Goal: Contribute content

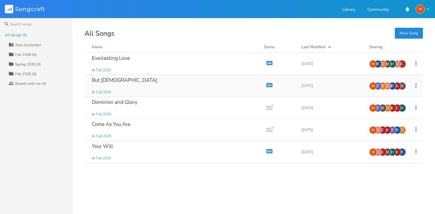
click at [111, 79] on div "But [DEMOGRAPHIC_DATA] in Fall 2025" at bounding box center [174, 86] width 165 height 22
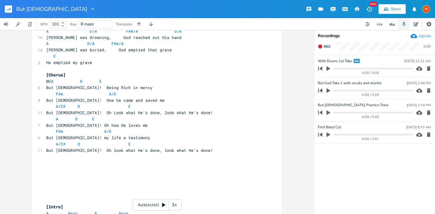
scroll to position [17, 0]
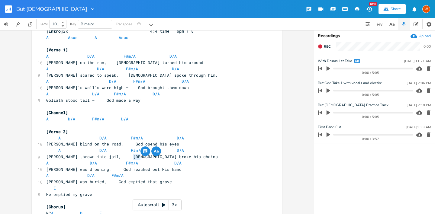
drag, startPoint x: 138, startPoint y: 159, endPoint x: 131, endPoint y: 159, distance: 6.7
click at [131, 159] on span "[PERSON_NAME] thrown into jail, [DEMOGRAPHIC_DATA] broke his chains" at bounding box center [132, 156] width 172 height 5
type textarea "tho9s"
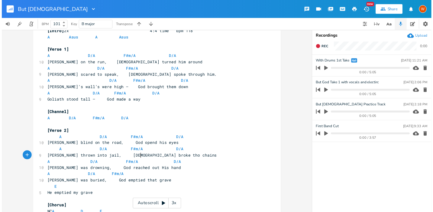
scroll to position [0, 4]
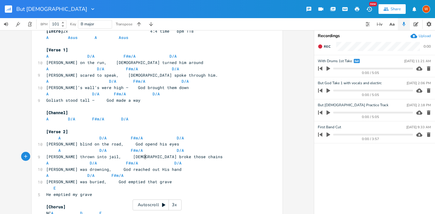
type textarea "se"
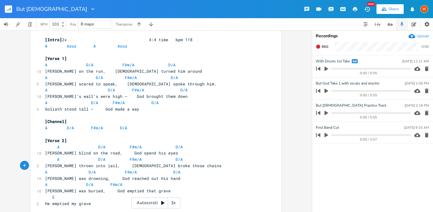
scroll to position [0, 0]
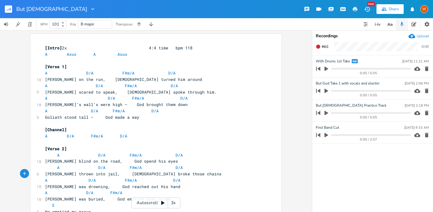
click at [90, 9] on icon "button" at bounding box center [93, 9] width 6 height 6
click at [15, 67] on div "x [Intro] 2x 4:4 time bpm 118 A Asus A Asus ​ [Verse 1] A D/A F#m/A D/A 10 [PER…" at bounding box center [156, 120] width 312 height 181
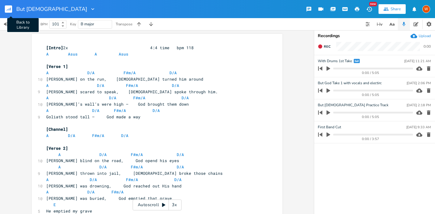
click at [12, 12] on icon "button" at bounding box center [8, 8] width 7 height 7
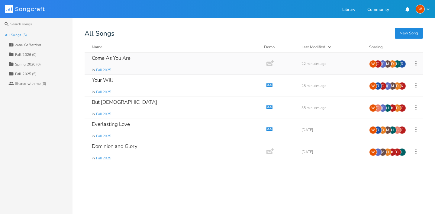
click at [128, 61] on div "Come As You Are" at bounding box center [111, 58] width 39 height 5
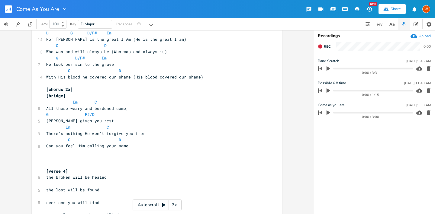
scroll to position [259, 0]
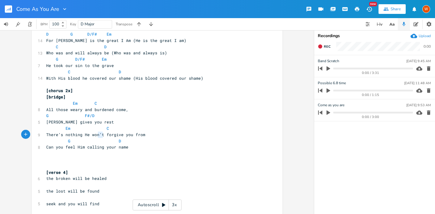
type textarea "n’t"
drag, startPoint x: 100, startPoint y: 135, endPoint x: 93, endPoint y: 136, distance: 7.4
click at [93, 136] on span "There’s nothing He won’t forgive you from" at bounding box center [95, 134] width 99 height 5
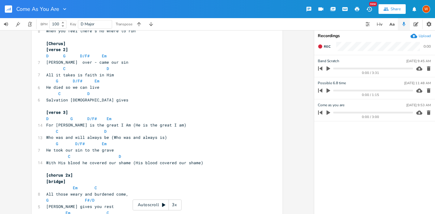
scroll to position [141, 0]
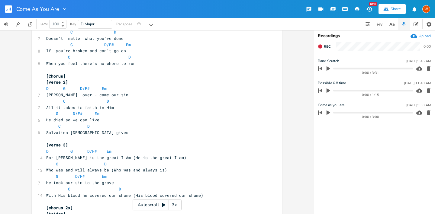
click at [147, 104] on pre "C D" at bounding box center [154, 101] width 218 height 6
click at [150, 95] on pre "[PERSON_NAME] over - came our sin" at bounding box center [154, 95] width 218 height 6
type textarea "on the cross he g"
type textarea "hung"
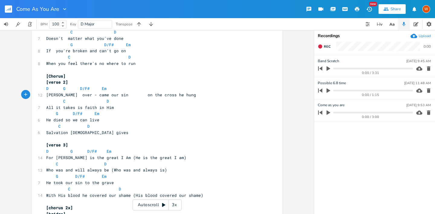
click at [142, 108] on pre "All it takes is faith in Him" at bounding box center [154, 108] width 218 height 6
type textarea "[PERSON_NAME] bled and died"
click at [140, 117] on pre "He died so we can live" at bounding box center [154, 120] width 218 height 6
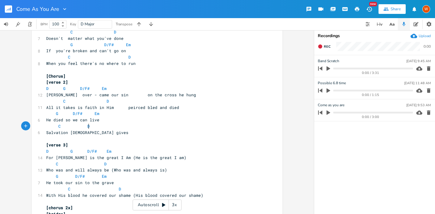
click at [137, 124] on pre "C D" at bounding box center [154, 126] width 218 height 6
click at [138, 124] on pre "C D" at bounding box center [154, 126] width 218 height 6
click at [138, 122] on pre "He died so we can live" at bounding box center [154, 120] width 218 height 6
type textarea "His"
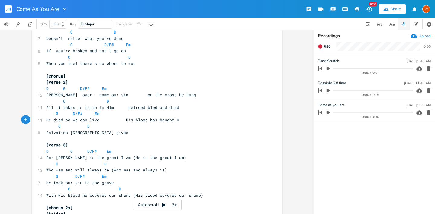
type textarea "His blood has bought us"
type textarea "you liv"
type textarea "e"
type textarea "fe"
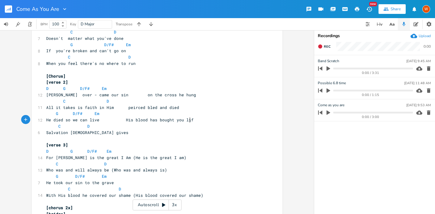
scroll to position [0, 3]
click at [134, 135] on pre "Salvation [DEMOGRAPHIC_DATA] gives" at bounding box center [154, 133] width 218 height 6
type textarea "and ransomed"
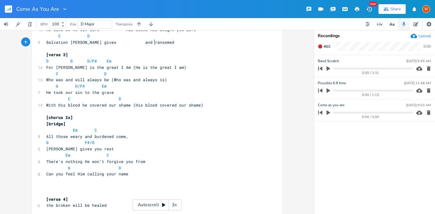
scroll to position [144, 0]
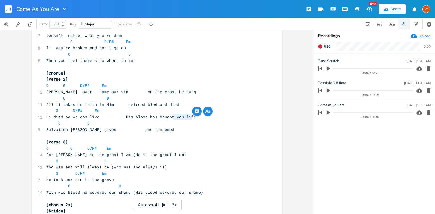
drag, startPoint x: 196, startPoint y: 117, endPoint x: 172, endPoint y: 116, distance: 23.9
click at [172, 116] on pre "He died so we can live His blood has bought you life" at bounding box center [154, 117] width 218 height 6
type textarea "you life"
drag, startPoint x: 183, startPoint y: 117, endPoint x: 162, endPoint y: 118, distance: 21.2
click at [183, 117] on span "He died so we can live His blood has bought you life" at bounding box center [121, 116] width 150 height 5
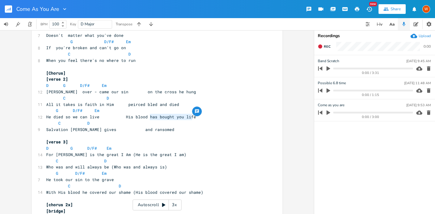
type textarea "has bought you life"
drag, startPoint x: 193, startPoint y: 118, endPoint x: 145, endPoint y: 118, distance: 48.1
click at [145, 118] on pre "He died so we can live His blood has bought you life" at bounding box center [154, 117] width 218 height 6
click at [165, 131] on pre "Salvation [PERSON_NAME] gives and ransomed" at bounding box center [154, 130] width 218 height 6
type textarea "as bought you life"
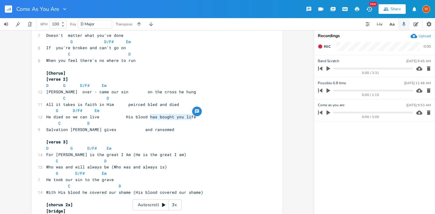
drag, startPoint x: 192, startPoint y: 118, endPoint x: 147, endPoint y: 118, distance: 45.3
click at [147, 118] on pre "He died so we can live His blood has bought you life" at bounding box center [154, 117] width 218 height 6
click at [149, 130] on span "Salvation [PERSON_NAME] gives and ransomed" at bounding box center [110, 129] width 128 height 5
type textarea "ransomed"
drag, startPoint x: 154, startPoint y: 130, endPoint x: 132, endPoint y: 131, distance: 21.5
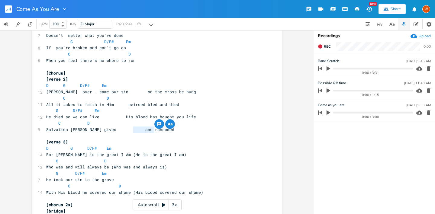
click at [132, 131] on pre "Salvation [PERSON_NAME] gives and ransomed" at bounding box center [154, 130] width 218 height 6
click at [133, 129] on span "Salvation [PERSON_NAME] gives and ransomed" at bounding box center [110, 129] width 128 height 5
click at [154, 131] on pre "Salvation [PERSON_NAME] gives and ransomed" at bounding box center [154, 130] width 218 height 6
type textarea "tiy de===="
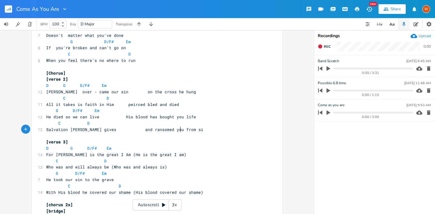
type textarea "you from sin"
drag, startPoint x: 194, startPoint y: 117, endPoint x: 146, endPoint y: 118, distance: 47.8
click at [146, 118] on pre "He died so we can live His blood has bought you life" at bounding box center [154, 117] width 218 height 6
type textarea "baught you"
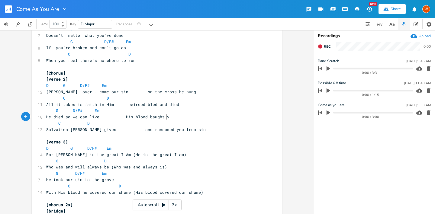
scroll to position [0, 20]
type textarea "ought you to h"
type textarea "Him"
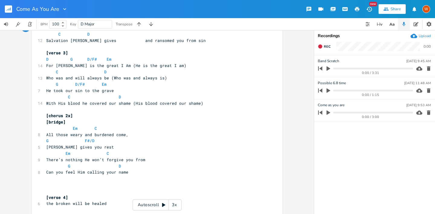
scroll to position [243, 0]
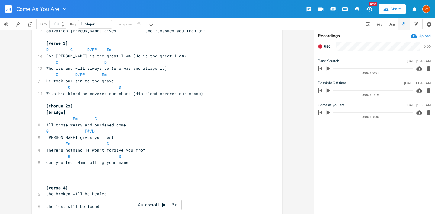
click at [143, 138] on pre "[PERSON_NAME] gives you rest" at bounding box center [154, 138] width 218 height 6
click at [149, 149] on pre "There’s nothing He won’t forgive you from" at bounding box center [154, 150] width 218 height 6
type textarea "(rth"
type textarea "th"
type textarea "theree"
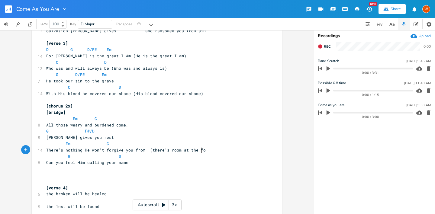
type textarea "'s room at the food"
type textarea "t of the cross'"
type textarea """
type textarea ")"
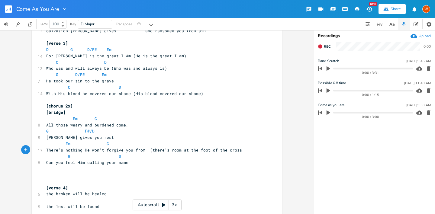
scroll to position [0, 1]
click at [137, 167] on pre "​" at bounding box center [154, 169] width 218 height 6
click at [138, 163] on pre "Can you feel Him calling your name" at bounding box center [154, 163] width 218 height 6
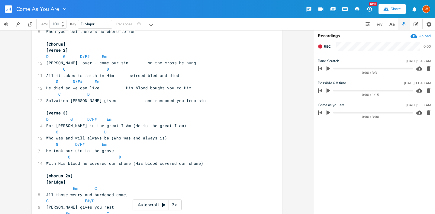
scroll to position [175, 0]
